Goal: Task Accomplishment & Management: Manage account settings

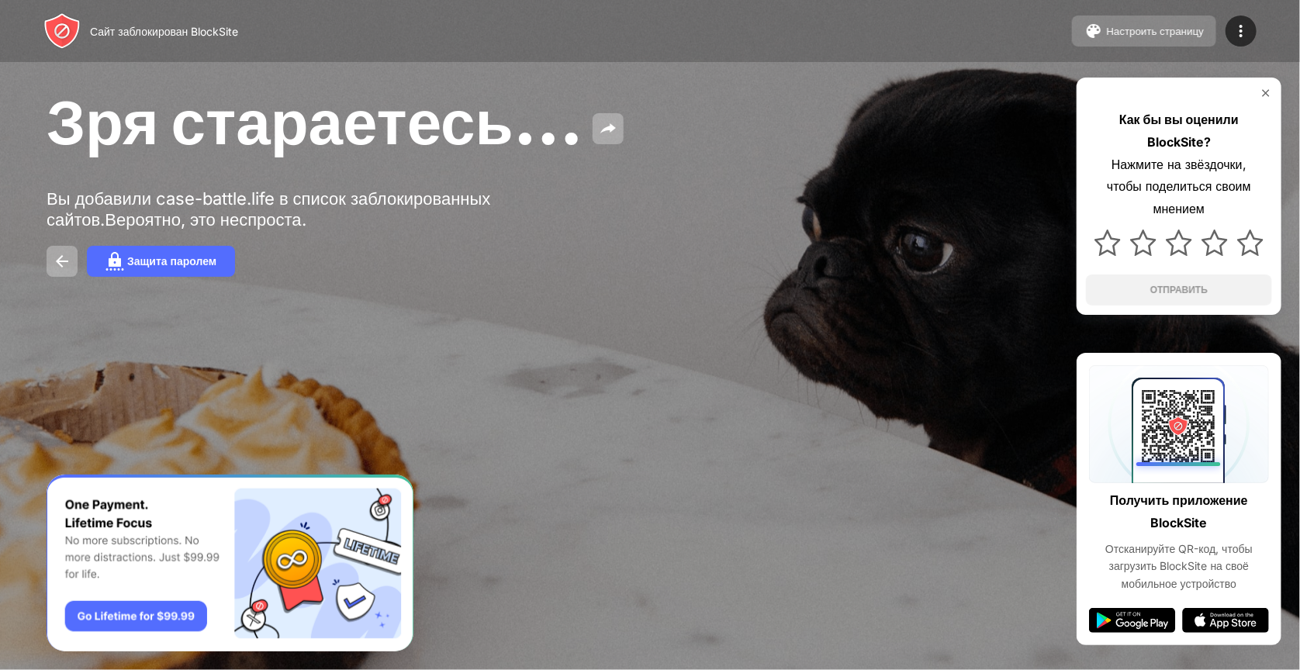
click at [1142, 33] on ya-tr-span "Настроить страницу" at bounding box center [1155, 32] width 98 height 12
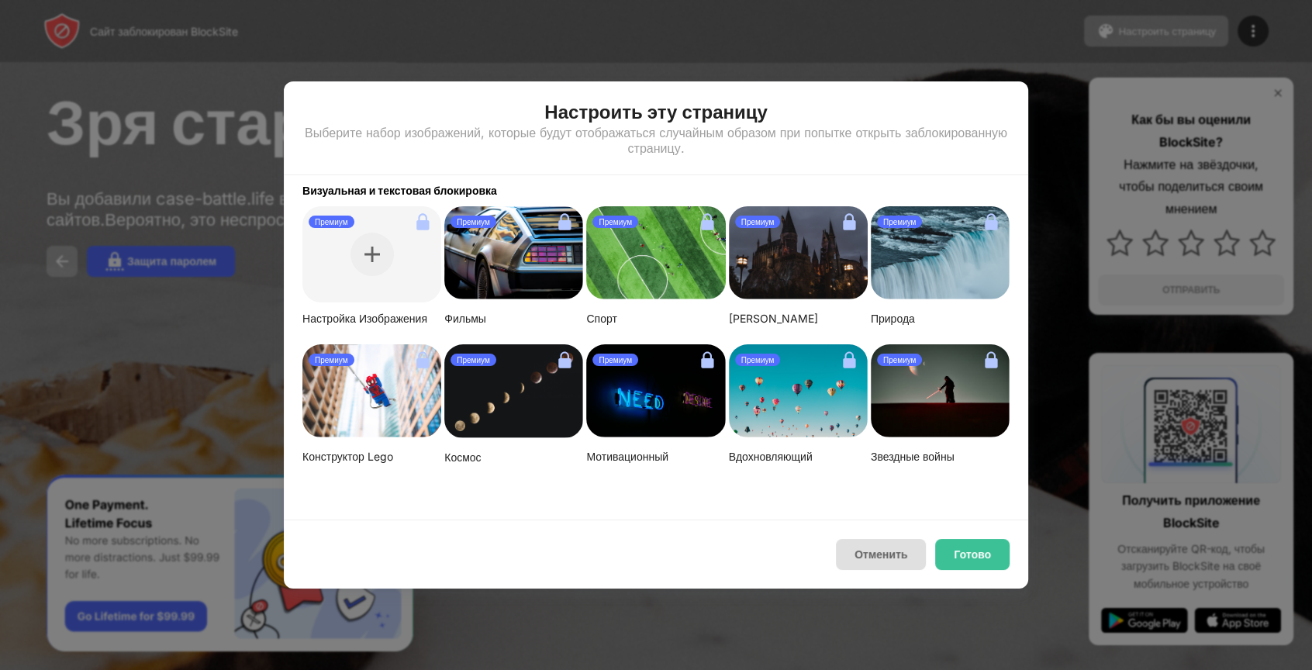
click at [875, 560] on ya-tr-span "Отменить" at bounding box center [881, 554] width 53 height 12
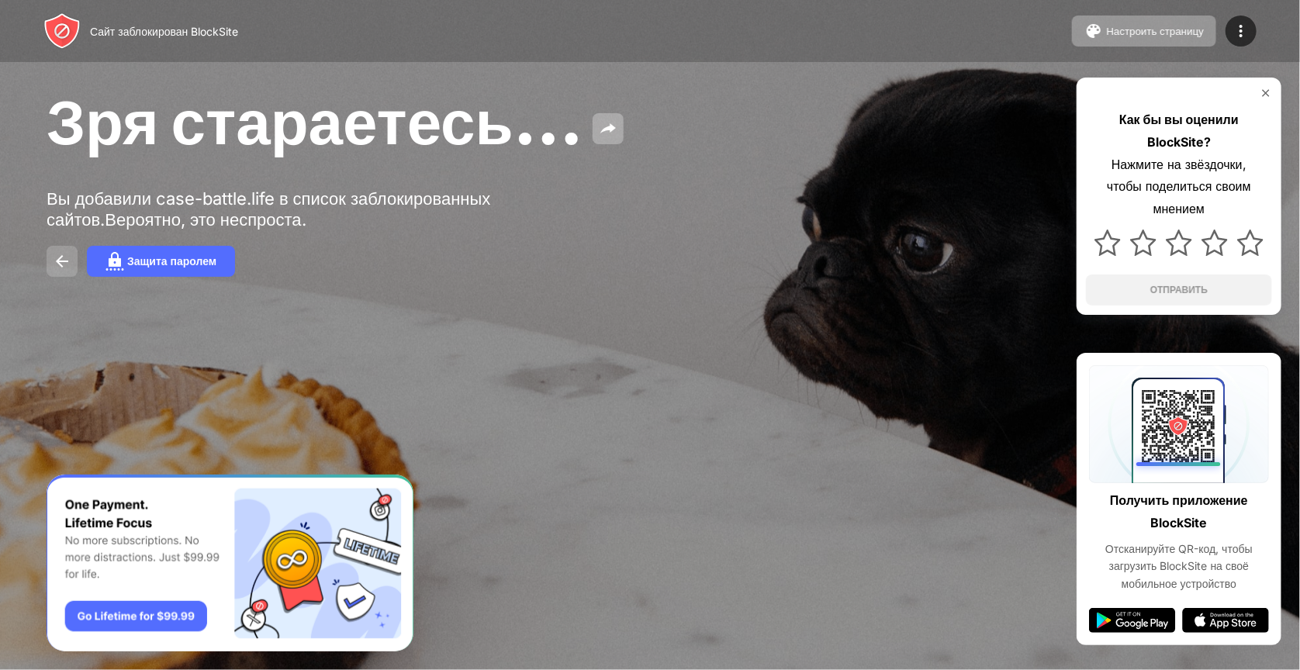
click at [60, 261] on img at bounding box center [62, 261] width 19 height 19
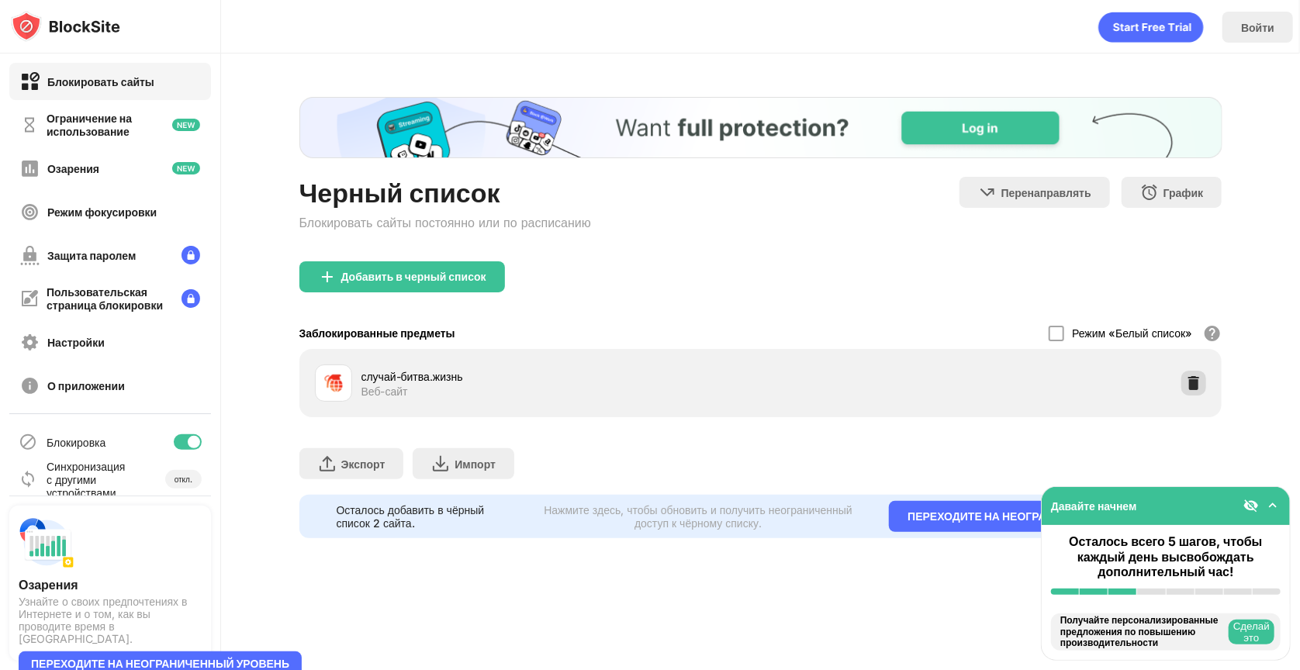
click at [1186, 378] on img at bounding box center [1194, 383] width 16 height 16
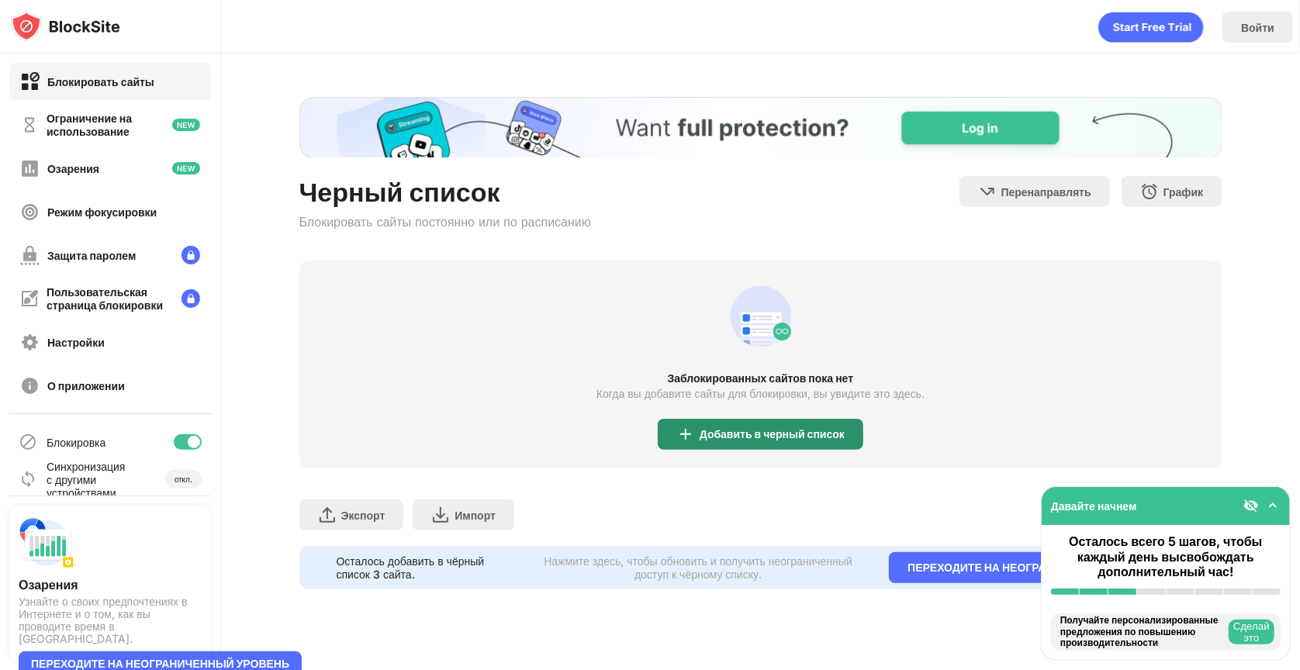
click at [761, 427] on ya-tr-span "Добавить в черный список" at bounding box center [772, 433] width 145 height 13
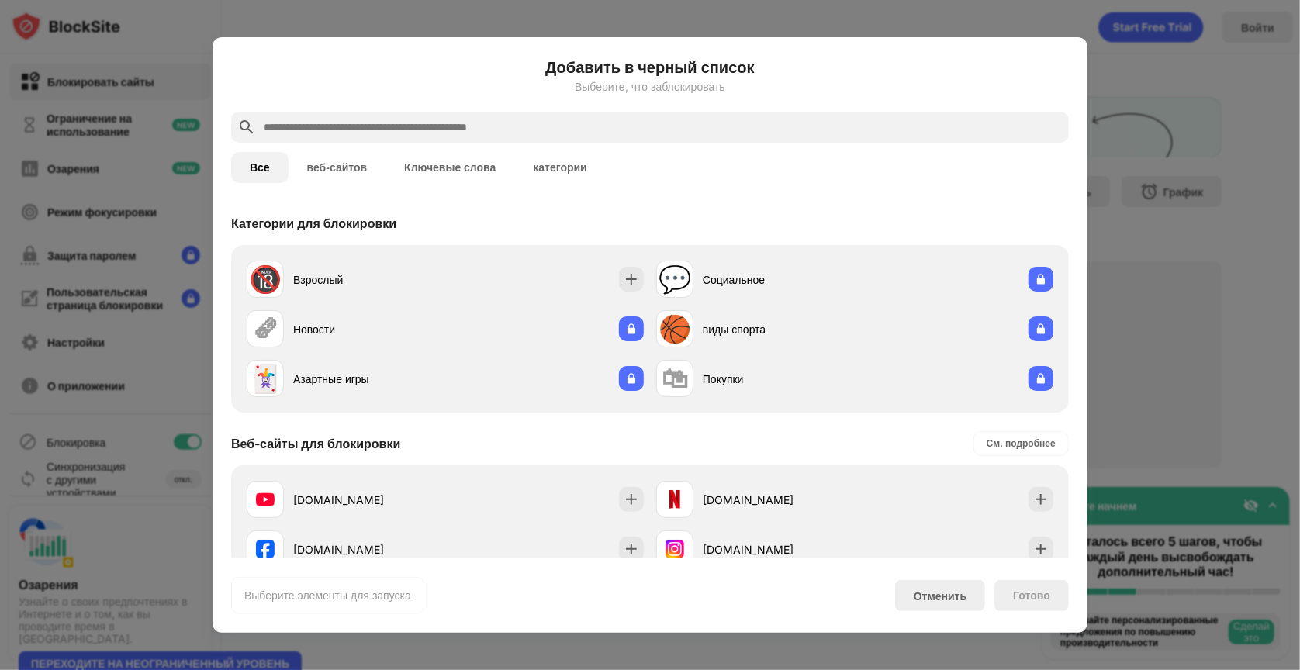
click at [385, 99] on div "Добавить в черный список Выберите, что заблокировать" at bounding box center [650, 84] width 838 height 56
click at [389, 112] on div at bounding box center [650, 127] width 838 height 31
click at [389, 118] on input "text" at bounding box center [662, 127] width 800 height 19
paste input "**********"
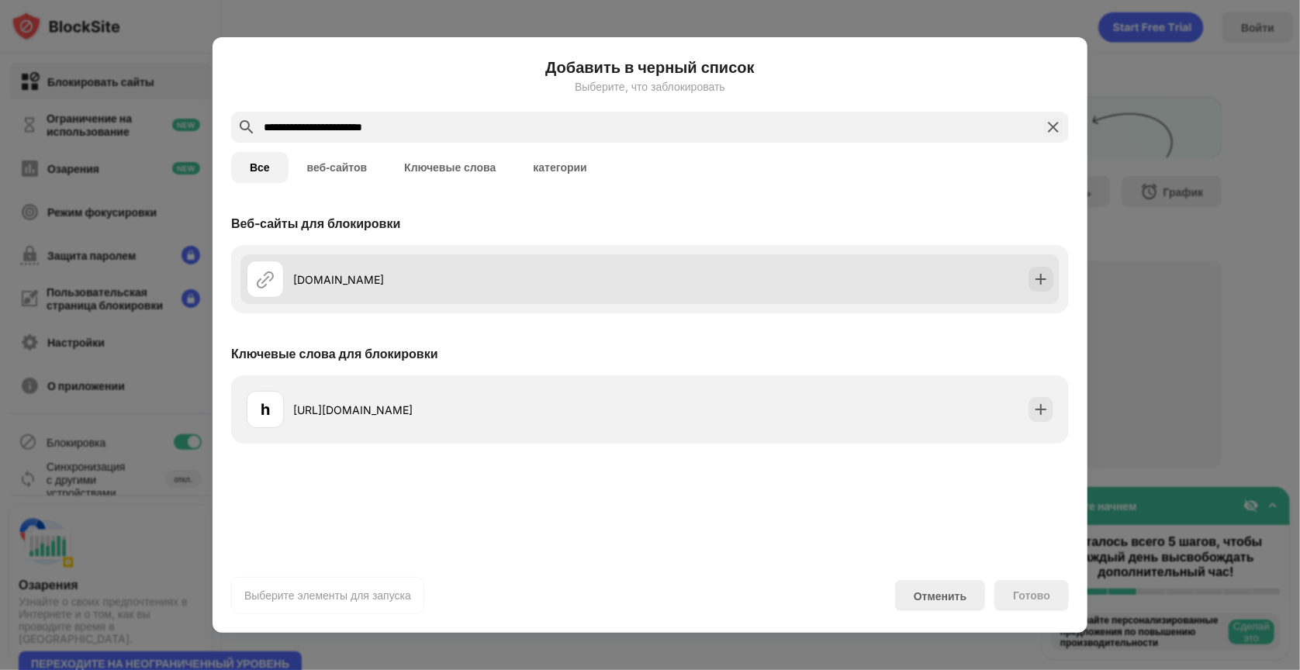
type input "**********"
click at [419, 272] on div "[DOMAIN_NAME]" at bounding box center [471, 279] width 357 height 16
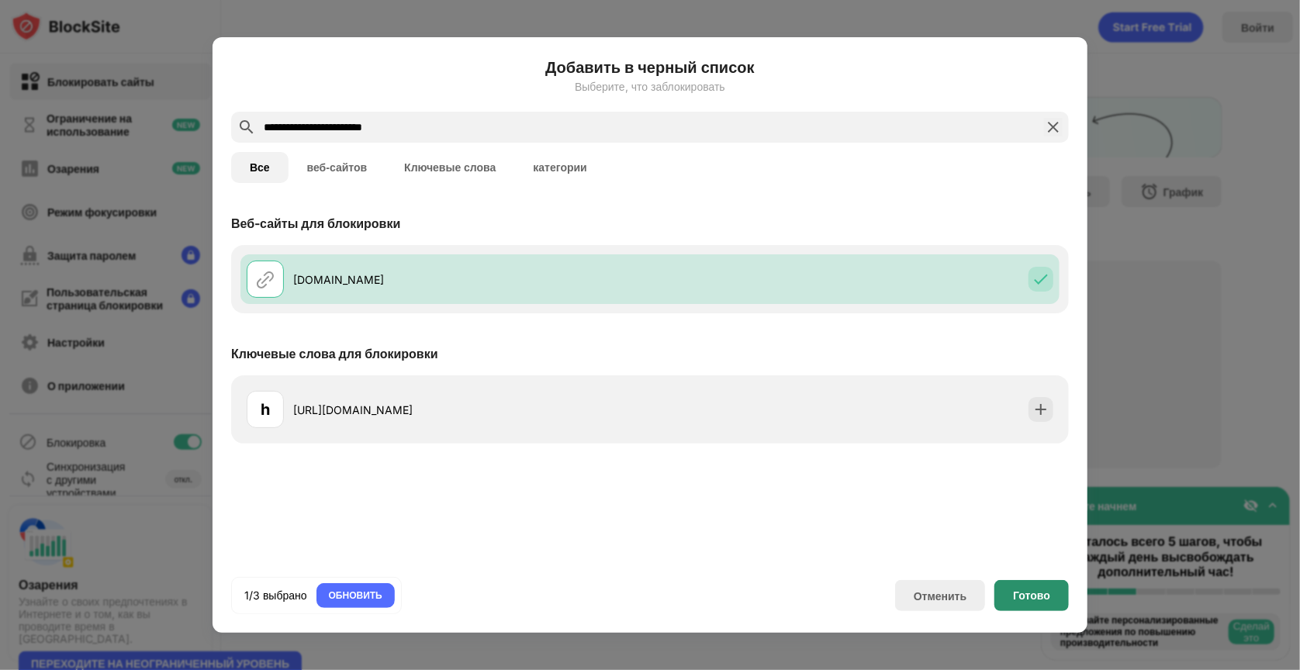
click at [1023, 582] on div "Готово" at bounding box center [1031, 595] width 74 height 31
